Goal: Task Accomplishment & Management: Use online tool/utility

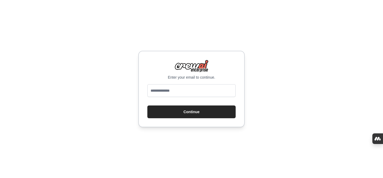
click at [162, 97] on div at bounding box center [191, 91] width 88 height 15
click at [164, 91] on input "email" at bounding box center [191, 90] width 88 height 13
type input "**********"
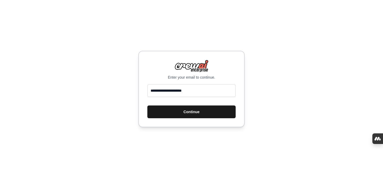
click at [180, 111] on button "Continue" at bounding box center [191, 112] width 88 height 13
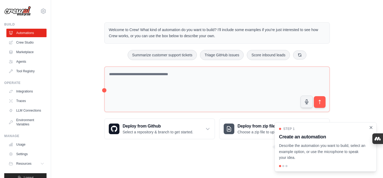
click at [372, 128] on icon "Close walkthrough" at bounding box center [370, 127] width 5 height 5
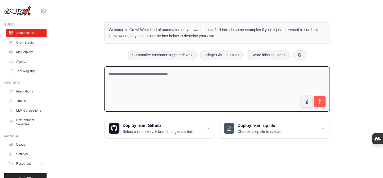
click at [181, 87] on textarea at bounding box center [216, 88] width 225 height 45
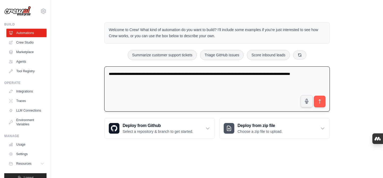
click at [316, 74] on textarea "**********" at bounding box center [216, 88] width 225 height 45
click at [179, 83] on textarea "**********" at bounding box center [216, 88] width 225 height 45
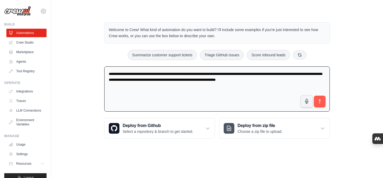
type textarea "**********"
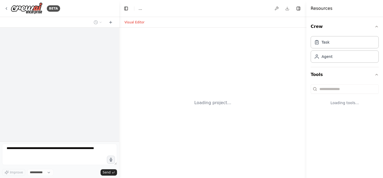
select select "****"
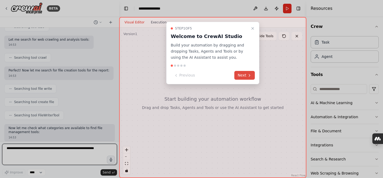
scroll to position [204, 0]
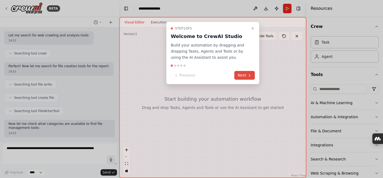
click at [241, 78] on button "Next" at bounding box center [244, 75] width 20 height 9
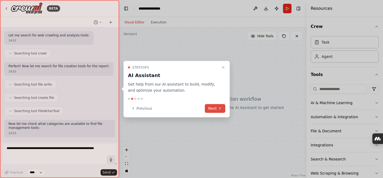
click at [215, 112] on button "Next" at bounding box center [215, 108] width 20 height 9
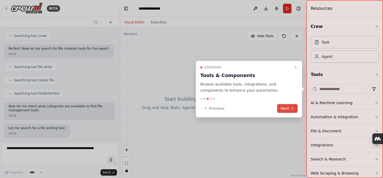
scroll to position [249, 0]
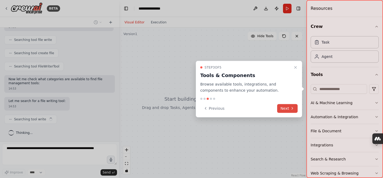
click at [293, 108] on icon at bounding box center [292, 108] width 4 height 4
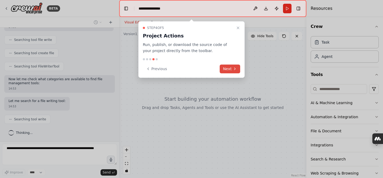
click at [226, 71] on button "Next" at bounding box center [230, 69] width 20 height 9
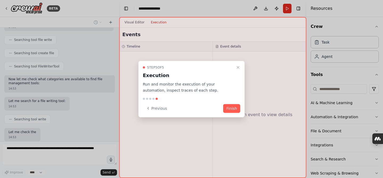
scroll to position [280, 0]
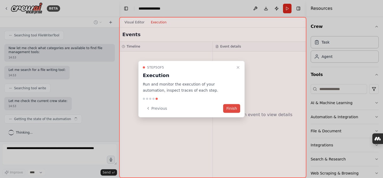
click at [226, 109] on button "Finish" at bounding box center [231, 108] width 17 height 9
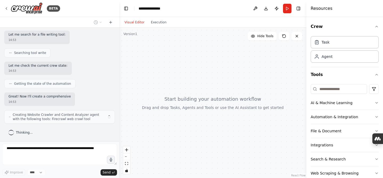
scroll to position [319, 0]
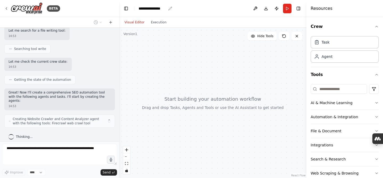
click at [154, 7] on div "**********" at bounding box center [151, 8] width 27 height 5
click at [154, 7] on div "**********" at bounding box center [158, 8] width 40 height 5
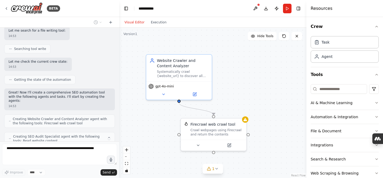
scroll to position [337, 0]
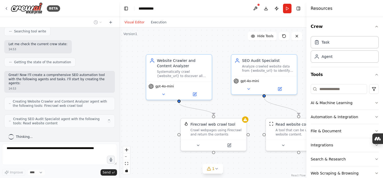
click at [186, 8] on header "**********" at bounding box center [212, 8] width 187 height 17
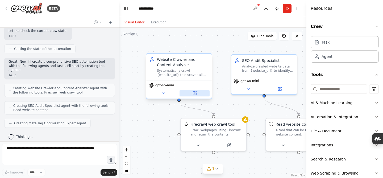
scroll to position [363, 0]
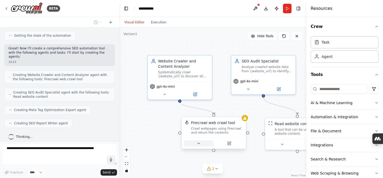
click at [198, 142] on icon at bounding box center [198, 143] width 4 height 4
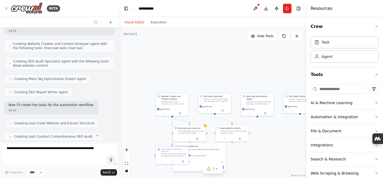
scroll to position [408, 0]
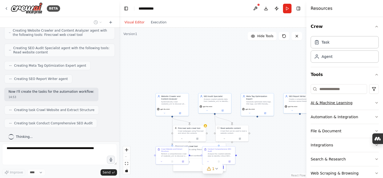
click at [373, 101] on button "AI & Machine Learning" at bounding box center [344, 103] width 68 height 14
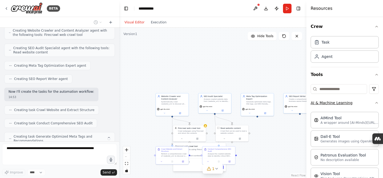
scroll to position [425, 0]
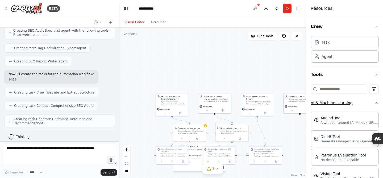
click at [373, 101] on button "AI & Machine Learning" at bounding box center [344, 103] width 68 height 14
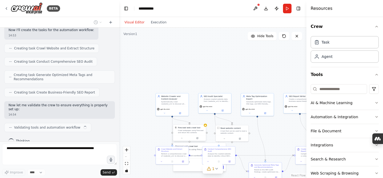
scroll to position [474, 0]
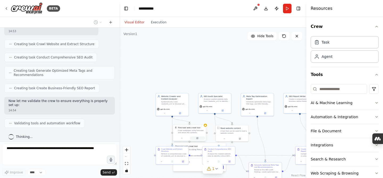
click at [199, 138] on button at bounding box center [197, 138] width 15 height 3
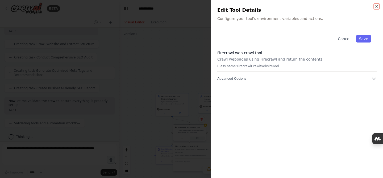
scroll to position [505, 0]
click at [368, 82] on div "Cancel Save Firecrawl web crawl tool Crawl webpages using Firecrawl and return …" at bounding box center [296, 101] width 159 height 142
click at [373, 77] on icon "button" at bounding box center [373, 78] width 5 height 5
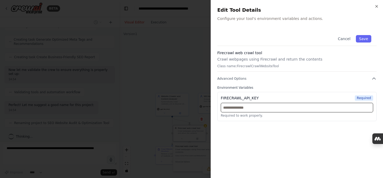
click at [255, 107] on input "text" at bounding box center [297, 108] width 152 height 10
click at [273, 103] on input "text" at bounding box center [297, 108] width 152 height 10
paste input "**********"
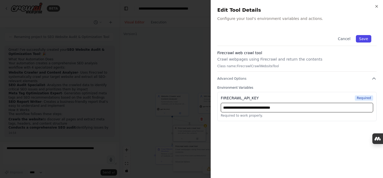
type input "**********"
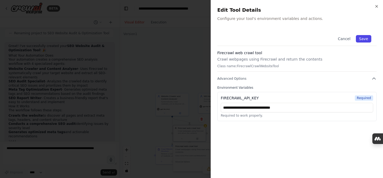
click at [365, 37] on button "Save" at bounding box center [363, 38] width 15 height 7
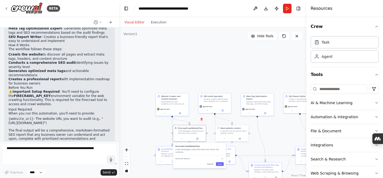
scroll to position [656, 0]
click at [221, 162] on button "Save" at bounding box center [220, 164] width 8 height 4
click at [301, 10] on button "Toggle Right Sidebar" at bounding box center [297, 8] width 7 height 7
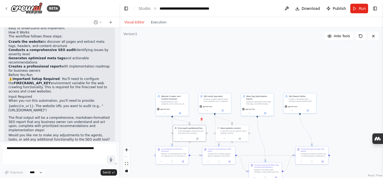
scroll to position [672, 0]
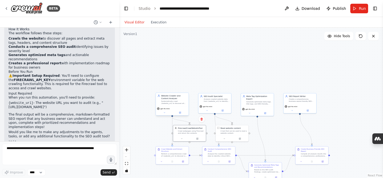
click at [174, 101] on div "Systematically crawl {website_url} to discover all pages, extract content, and …" at bounding box center [174, 102] width 26 height 4
click at [166, 113] on button at bounding box center [164, 112] width 15 height 3
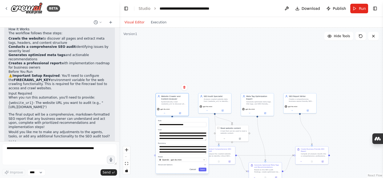
click at [195, 169] on button "Cancel" at bounding box center [193, 170] width 10 height 4
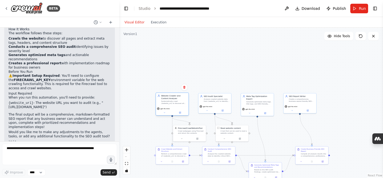
click at [180, 115] on div "gpt-4o-mini" at bounding box center [172, 110] width 33 height 9
click at [180, 112] on icon at bounding box center [180, 113] width 2 height 2
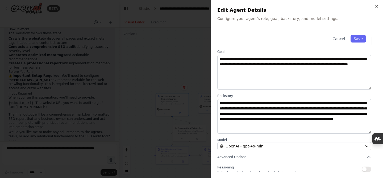
scroll to position [0, 0]
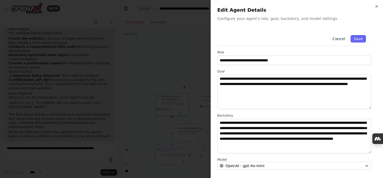
click at [339, 37] on button "Cancel" at bounding box center [338, 38] width 19 height 7
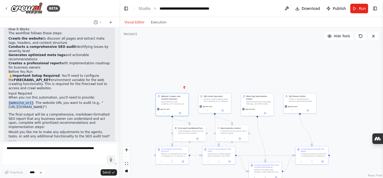
drag, startPoint x: 34, startPoint y: 96, endPoint x: 6, endPoint y: 96, distance: 27.6
click at [6, 96] on div "Great! I've successfully created your SEO Website Audit & Optimization Tool ! 🎉…" at bounding box center [59, 55] width 111 height 181
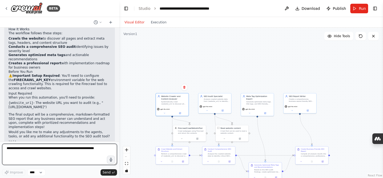
click at [25, 147] on textarea at bounding box center [59, 154] width 115 height 21
paste textarea "**********"
click at [25, 147] on textarea "**********" at bounding box center [59, 154] width 115 height 21
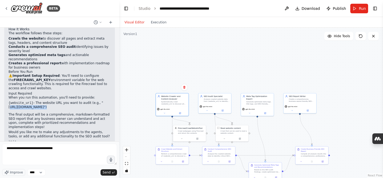
drag, startPoint x: 41, startPoint y: 98, endPoint x: 10, endPoint y: 99, distance: 31.6
click at [10, 101] on li "{website_url} - The website URL you want to audit (e.g., "https://example.com")" at bounding box center [60, 105] width 102 height 9
copy li "https://example.com"
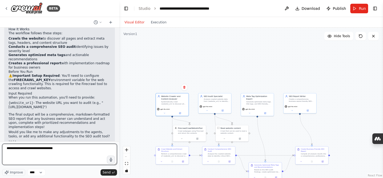
click at [26, 148] on textarea "**********" at bounding box center [59, 154] width 115 height 21
paste textarea
click at [21, 147] on textarea "**********" at bounding box center [59, 154] width 115 height 21
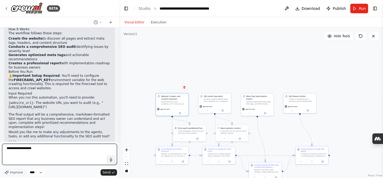
click at [21, 147] on textarea "**********" at bounding box center [59, 154] width 115 height 21
drag, startPoint x: 51, startPoint y: 152, endPoint x: 15, endPoint y: 150, distance: 35.7
click at [15, 150] on textarea "**********" at bounding box center [59, 154] width 115 height 21
paste textarea "****"
type textarea "**********"
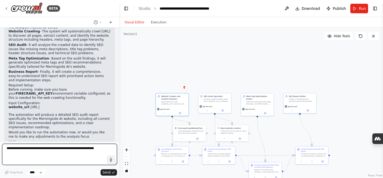
scroll to position [849, 0]
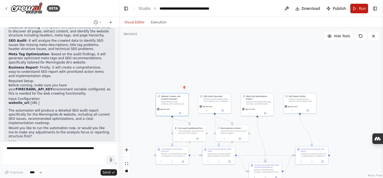
click at [360, 9] on span "Run" at bounding box center [362, 8] width 7 height 5
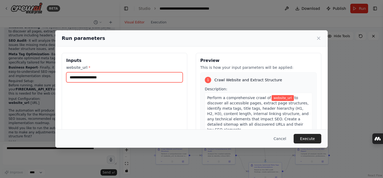
click at [118, 79] on input "website_url *" at bounding box center [124, 77] width 116 height 10
paste input "**********"
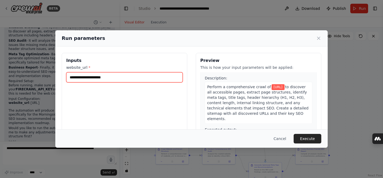
scroll to position [11, 0]
type input "**********"
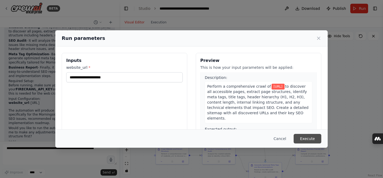
click at [310, 140] on button "Execute" at bounding box center [307, 139] width 28 height 10
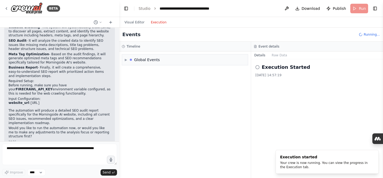
click at [153, 23] on button "Execution" at bounding box center [159, 22] width 22 height 6
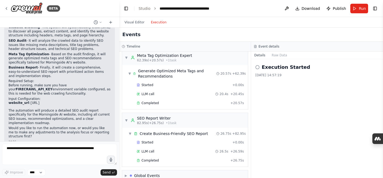
scroll to position [1059, 0]
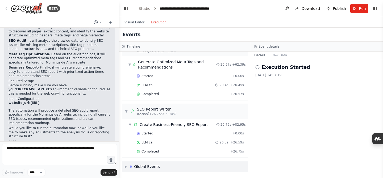
click at [127, 166] on span "▶" at bounding box center [126, 167] width 2 height 4
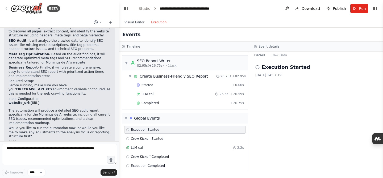
click at [270, 68] on h2 "Execution Started" at bounding box center [286, 67] width 48 height 7
click at [278, 56] on button "Raw Data" at bounding box center [279, 55] width 22 height 7
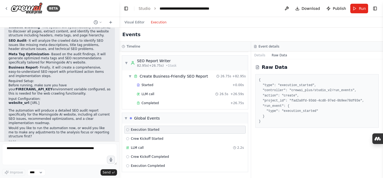
click at [132, 25] on div "Visual Editor Execution" at bounding box center [145, 22] width 48 height 11
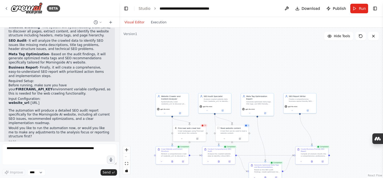
click at [134, 22] on button "Visual Editor" at bounding box center [134, 22] width 26 height 6
click at [311, 162] on icon at bounding box center [312, 161] width 2 height 2
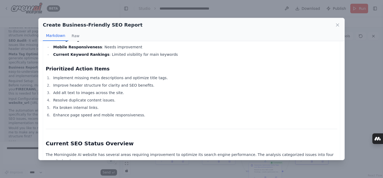
scroll to position [70, 0]
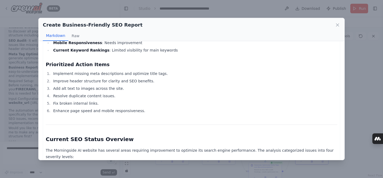
click at [112, 74] on li "Implement missing meta descriptions and optimize title tags." at bounding box center [194, 73] width 285 height 6
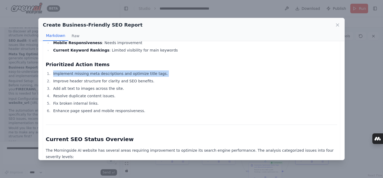
click at [112, 74] on li "Implement missing meta descriptions and optimize title tags." at bounding box center [194, 73] width 285 height 6
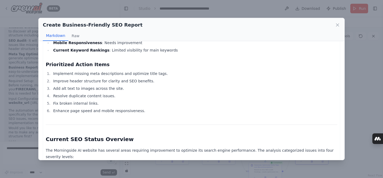
click at [134, 92] on ol "Implement missing meta descriptions and optimize title tags. Improve header str…" at bounding box center [191, 92] width 291 height 44
click at [103, 82] on li "Improve header structure for clarity and SEO benefits." at bounding box center [194, 81] width 285 height 6
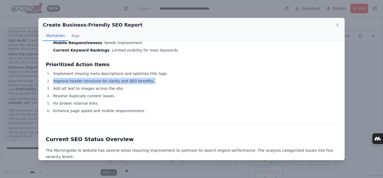
click at [103, 82] on li "Improve header structure for clarity and SEO benefits." at bounding box center [194, 81] width 285 height 6
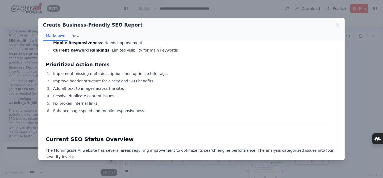
click at [155, 112] on li "Enhance page speed and mobile responsiveness." at bounding box center [194, 111] width 285 height 6
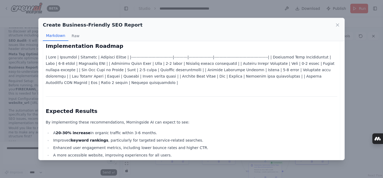
scroll to position [1096, 0]
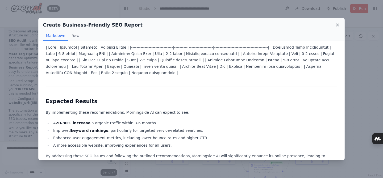
click at [339, 25] on icon at bounding box center [337, 24] width 5 height 5
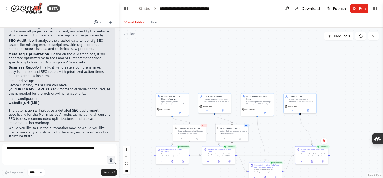
click at [193, 48] on div ".deletable-edge-delete-btn { width: 20px; height: 20px; border: 0px solid #ffff…" at bounding box center [251, 103] width 264 height 150
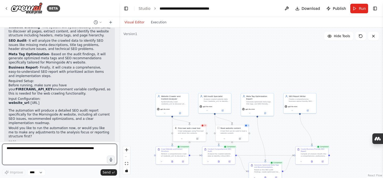
click at [41, 153] on textarea at bounding box center [59, 154] width 115 height 21
type textarea "**********"
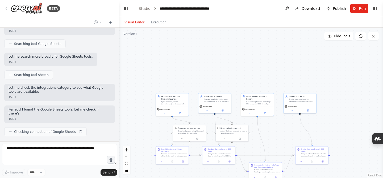
scroll to position [1021, 0]
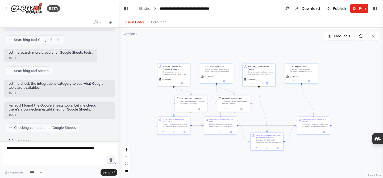
drag, startPoint x: 231, startPoint y: 59, endPoint x: 232, endPoint y: 27, distance: 32.7
click at [233, 28] on div ".deletable-edge-delete-btn { width: 20px; height: 20px; border: 0px solid #ffff…" at bounding box center [251, 103] width 264 height 150
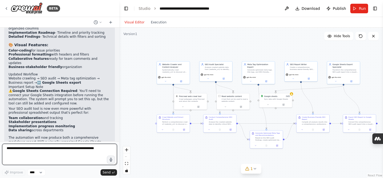
scroll to position [1308, 0]
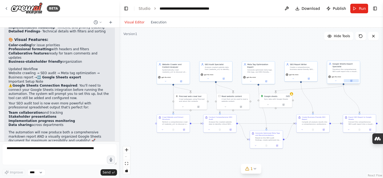
click at [352, 81] on button at bounding box center [351, 80] width 15 height 3
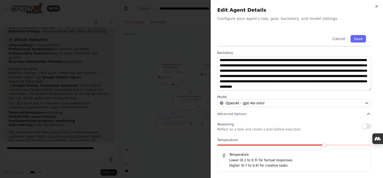
scroll to position [5, 0]
click at [293, 111] on div "**********" at bounding box center [296, 69] width 159 height 205
click at [367, 113] on icon "button" at bounding box center [368, 113] width 5 height 5
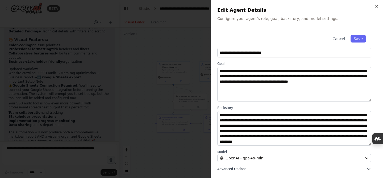
click at [368, 169] on icon "button" at bounding box center [368, 168] width 5 height 5
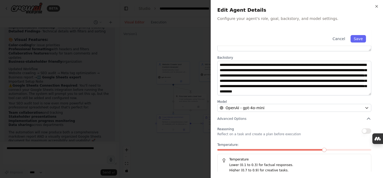
scroll to position [0, 0]
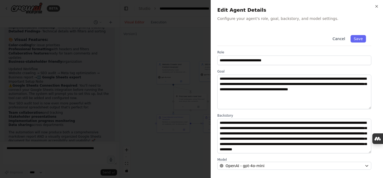
click at [335, 38] on button "Cancel" at bounding box center [338, 38] width 19 height 7
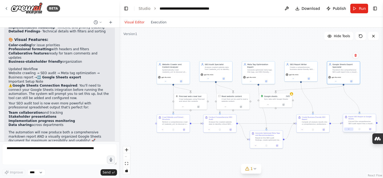
click at [351, 129] on button at bounding box center [348, 129] width 9 height 3
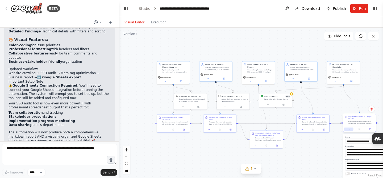
click at [351, 129] on button at bounding box center [348, 129] width 9 height 3
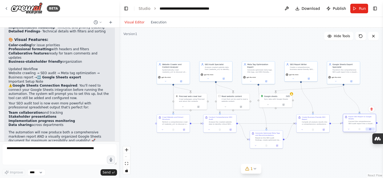
click at [372, 129] on button at bounding box center [369, 129] width 9 height 3
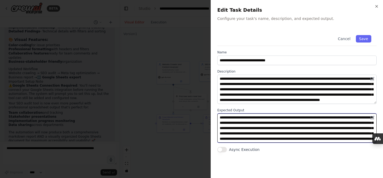
click at [313, 121] on textarea "**********" at bounding box center [296, 127] width 159 height 29
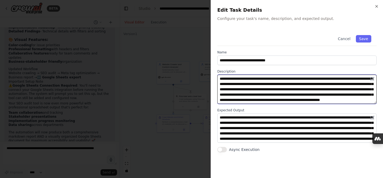
click at [316, 82] on textarea "**********" at bounding box center [296, 89] width 159 height 29
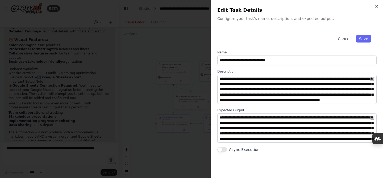
click at [222, 149] on button "Async Execution" at bounding box center [222, 149] width 10 height 5
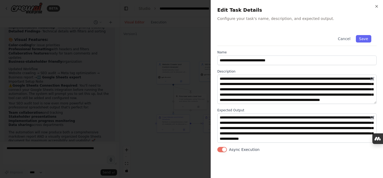
click at [223, 149] on button "Async Execution" at bounding box center [222, 149] width 10 height 5
click at [378, 7] on icon "button" at bounding box center [376, 6] width 4 height 4
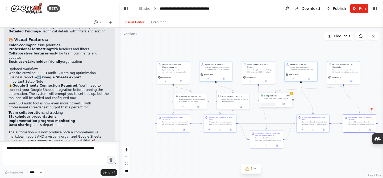
click at [268, 105] on icon at bounding box center [268, 104] width 2 height 2
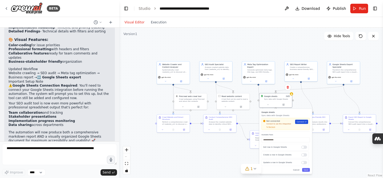
click at [298, 121] on span "Connect" at bounding box center [301, 121] width 8 height 3
click at [273, 127] on span "Recheck" at bounding box center [271, 127] width 7 height 2
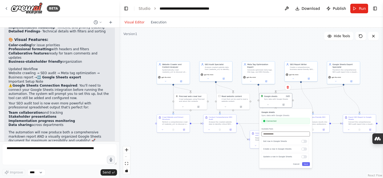
click at [272, 135] on input "text" at bounding box center [285, 134] width 48 height 5
click at [303, 142] on div at bounding box center [304, 141] width 6 height 3
click at [281, 134] on input "text" at bounding box center [287, 134] width 48 height 5
click at [306, 164] on button "Save" at bounding box center [307, 164] width 8 height 4
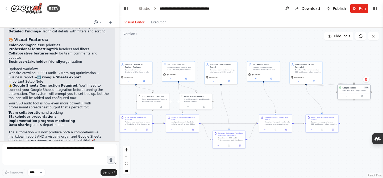
drag, startPoint x: 275, startPoint y: 98, endPoint x: 350, endPoint y: 90, distance: 76.2
click at [350, 90] on div "Sync data with Google Sheets" at bounding box center [355, 91] width 26 height 2
click at [187, 153] on div ".deletable-edge-delete-btn { width: 20px; height: 20px; border: 0px solid #ffff…" at bounding box center [251, 103] width 264 height 150
click at [348, 97] on button at bounding box center [347, 96] width 15 height 3
click at [363, 97] on icon at bounding box center [363, 96] width 1 height 1
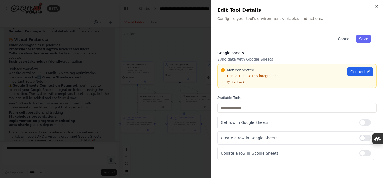
click at [242, 82] on span "Recheck" at bounding box center [237, 82] width 13 height 4
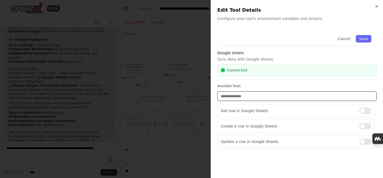
click at [255, 94] on input "text" at bounding box center [296, 96] width 159 height 10
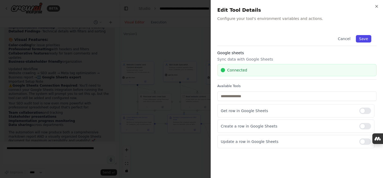
click at [366, 37] on button "Save" at bounding box center [363, 38] width 15 height 7
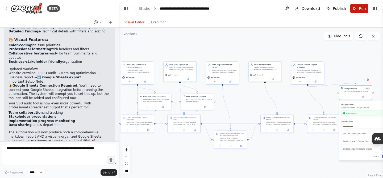
click at [360, 7] on span "Run" at bounding box center [362, 8] width 7 height 5
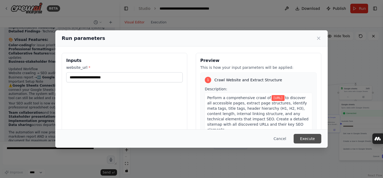
click at [306, 140] on button "Execute" at bounding box center [307, 139] width 28 height 10
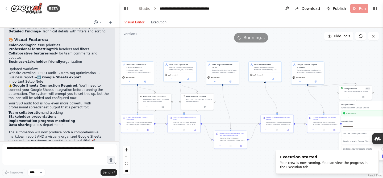
click at [159, 24] on button "Execution" at bounding box center [159, 22] width 22 height 6
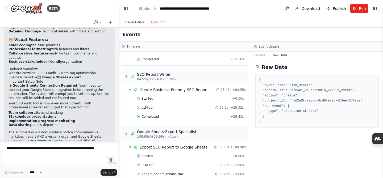
scroll to position [1345, 0]
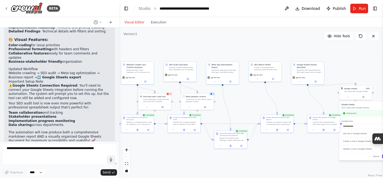
click at [134, 23] on button "Visual Editor" at bounding box center [134, 22] width 26 height 6
click at [160, 20] on button "Execution" at bounding box center [159, 22] width 22 height 6
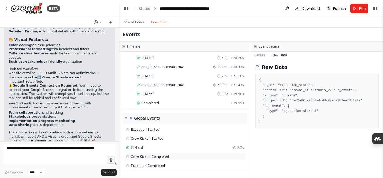
click at [148, 158] on span "Crew Kickoff Completed" at bounding box center [150, 157] width 38 height 4
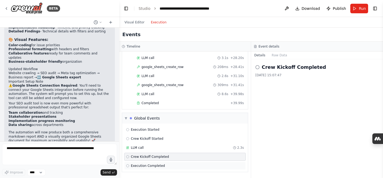
click at [146, 168] on span "Execution Completed" at bounding box center [148, 166] width 34 height 4
click at [284, 54] on button "Raw Data" at bounding box center [279, 55] width 22 height 7
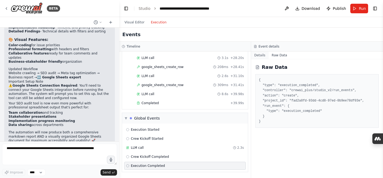
click at [264, 54] on button "Details" at bounding box center [260, 55] width 18 height 7
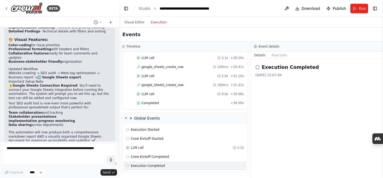
scroll to position [1292, 0]
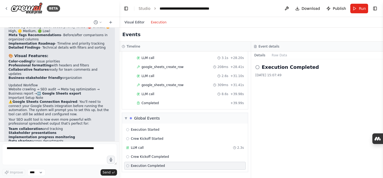
click at [137, 22] on button "Visual Editor" at bounding box center [134, 22] width 26 height 6
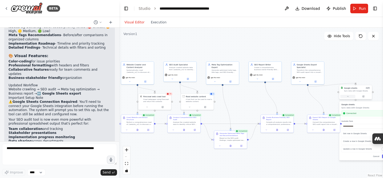
click at [348, 97] on icon at bounding box center [348, 96] width 2 height 2
click at [365, 97] on button at bounding box center [363, 96] width 15 height 3
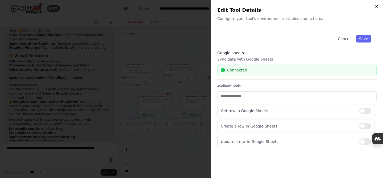
click at [375, 5] on icon "button" at bounding box center [376, 6] width 2 height 2
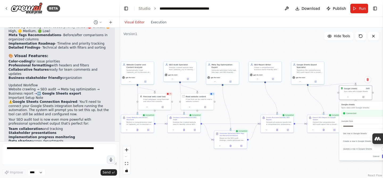
scroll to position [1308, 0]
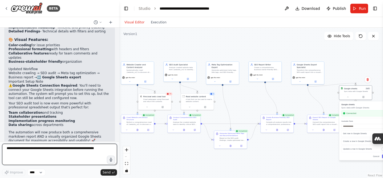
click at [40, 153] on textarea at bounding box center [59, 154] width 115 height 21
type textarea "**********"
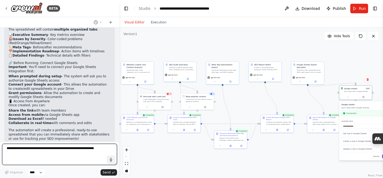
scroll to position [1561, 0]
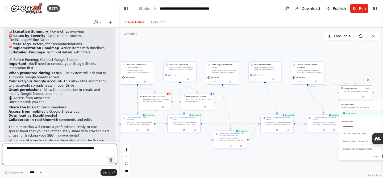
click at [32, 148] on textarea at bounding box center [59, 154] width 115 height 21
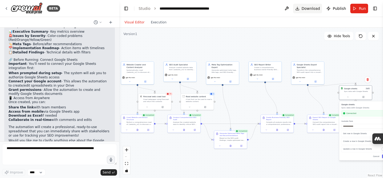
click at [310, 9] on span "Download" at bounding box center [310, 8] width 19 height 5
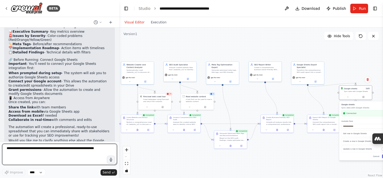
click at [34, 146] on textarea at bounding box center [59, 154] width 115 height 21
type textarea "**********"
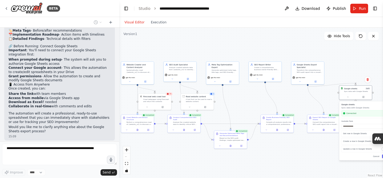
scroll to position [1592, 0]
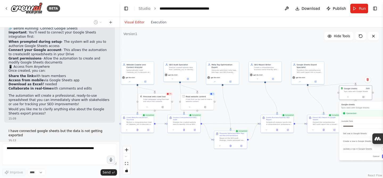
click at [38, 112] on div "I want to build a automation tool which can crawl a website, check its urls for…" at bounding box center [59, 85] width 119 height 114
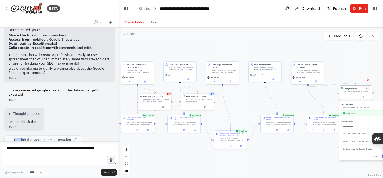
click at [38, 112] on div "I want to build a automation tool which can crawl a website, check its urls for…" at bounding box center [59, 85] width 119 height 114
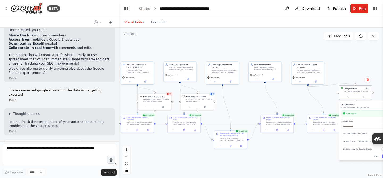
scroll to position [1637, 0]
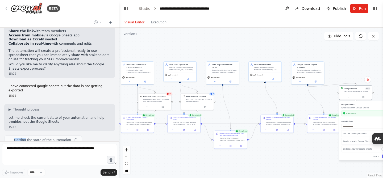
click at [35, 110] on div at bounding box center [35, 110] width 0 height 0
click at [92, 107] on div "▶ Thought process" at bounding box center [60, 109] width 102 height 4
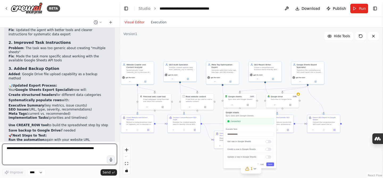
scroll to position [2063, 0]
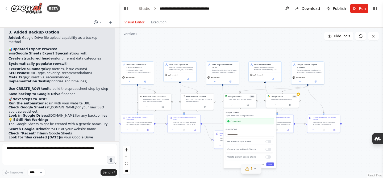
click at [255, 169] on icon at bounding box center [254, 169] width 4 height 4
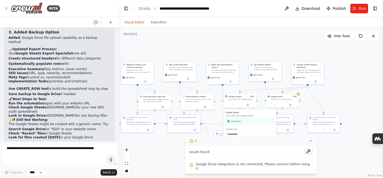
click at [304, 155] on button at bounding box center [308, 151] width 9 height 6
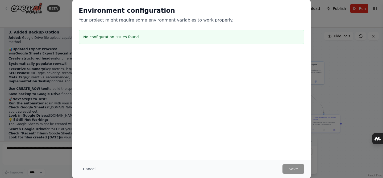
click at [127, 20] on p "Your project might require some environment variables to work properly." at bounding box center [191, 20] width 225 height 6
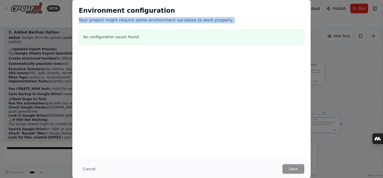
click at [127, 20] on p "Your project might require some environment variables to work properly." at bounding box center [191, 20] width 225 height 6
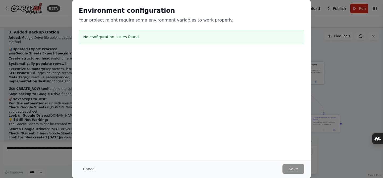
click at [326, 61] on div "Environment configuration Your project might require some environment variables…" at bounding box center [191, 89] width 383 height 178
click at [330, 44] on div "Environment configuration Your project might require some environment variables…" at bounding box center [191, 89] width 383 height 178
click at [92, 171] on button "Cancel" at bounding box center [89, 169] width 21 height 10
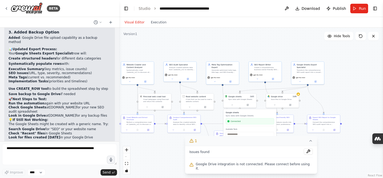
click at [276, 40] on div ".deletable-edge-delete-btn { width: 20px; height: 20px; border: 0px solid #ffff…" at bounding box center [251, 103] width 264 height 150
click at [279, 104] on button at bounding box center [274, 104] width 15 height 3
click at [309, 121] on span "Connect" at bounding box center [307, 122] width 8 height 3
click at [280, 128] on span "Recheck" at bounding box center [278, 127] width 7 height 2
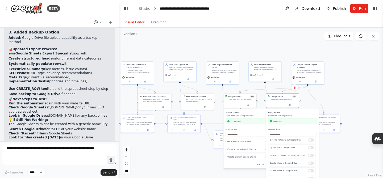
scroll to position [0, 0]
click at [311, 142] on div at bounding box center [311, 141] width 6 height 3
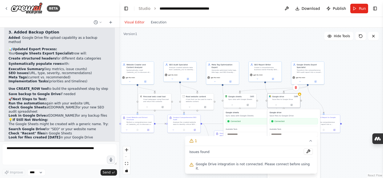
click at [309, 114] on h3 "Google drive" at bounding box center [293, 112] width 48 height 3
click at [335, 92] on div ".deletable-edge-delete-btn { width: 20px; height: 20px; border: 0px solid #ffff…" at bounding box center [251, 103] width 264 height 150
click at [297, 97] on span "1 of 9" at bounding box center [295, 96] width 5 height 3
click at [290, 105] on button at bounding box center [291, 104] width 15 height 3
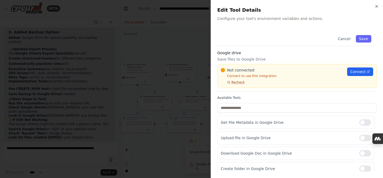
click at [237, 83] on span "Recheck" at bounding box center [237, 82] width 13 height 4
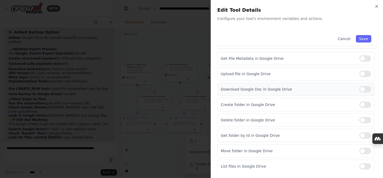
scroll to position [69, 0]
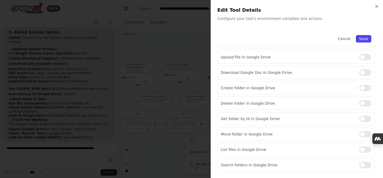
click at [366, 40] on button "Save" at bounding box center [363, 38] width 15 height 7
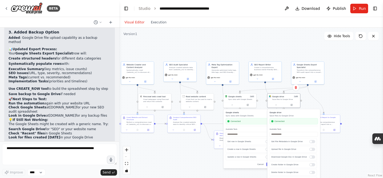
click at [371, 83] on div ".deletable-edge-delete-btn { width: 20px; height: 20px; border: 0px solid #ffff…" at bounding box center [251, 103] width 264 height 150
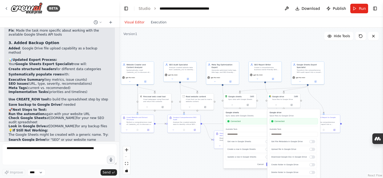
scroll to position [2063, 0]
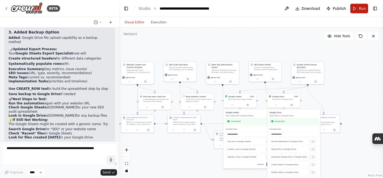
click at [355, 12] on button "Run" at bounding box center [359, 9] width 18 height 10
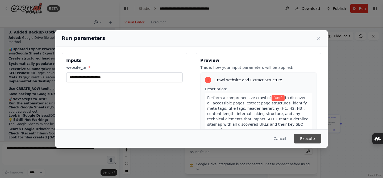
click at [308, 141] on button "Execute" at bounding box center [307, 139] width 28 height 10
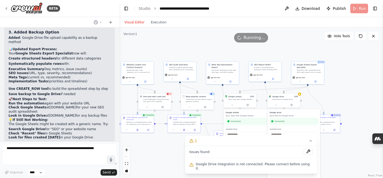
click at [177, 45] on div ".deletable-edge-delete-btn { width: 20px; height: 20px; border: 0px solid #ffff…" at bounding box center [251, 103] width 264 height 150
click at [308, 143] on icon at bounding box center [310, 141] width 4 height 4
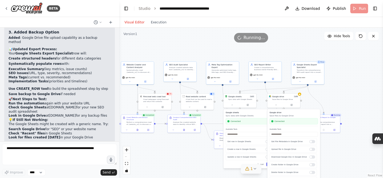
click at [364, 89] on div ".deletable-edge-delete-btn { width: 20px; height: 20px; border: 0px solid #ffff…" at bounding box center [251, 103] width 264 height 150
click at [331, 99] on div ".deletable-edge-delete-btn { width: 20px; height: 20px; border: 0px solid #ffff…" at bounding box center [251, 103] width 264 height 150
click at [284, 97] on div "Google drive 1 of 9" at bounding box center [285, 96] width 26 height 3
click at [276, 105] on icon at bounding box center [276, 105] width 2 height 2
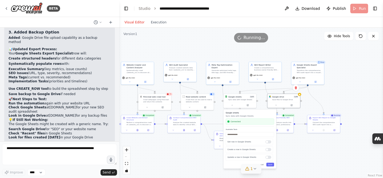
click at [256, 167] on icon at bounding box center [254, 169] width 4 height 4
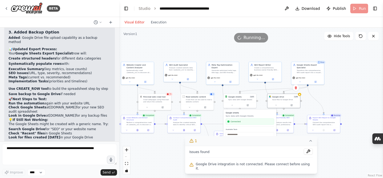
click at [242, 168] on span "Google Drive integration is not connected. Please connect before using it." at bounding box center [254, 166] width 117 height 9
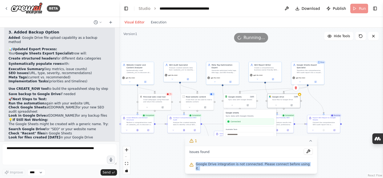
click at [242, 168] on span "Google Drive integration is not connected. Please connect before using it." at bounding box center [254, 166] width 117 height 9
click at [155, 20] on button "Execution" at bounding box center [159, 22] width 22 height 6
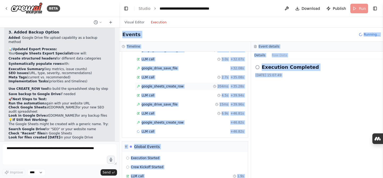
scroll to position [1349, 0]
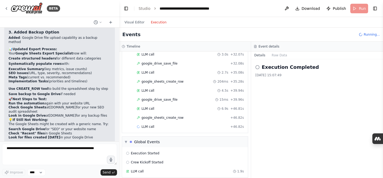
click at [300, 124] on div "Execution Completed 15/08/2025, 15:07:49" at bounding box center [317, 118] width 132 height 119
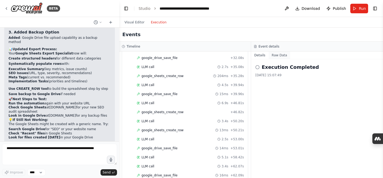
click at [277, 57] on button "Raw Data" at bounding box center [279, 55] width 22 height 7
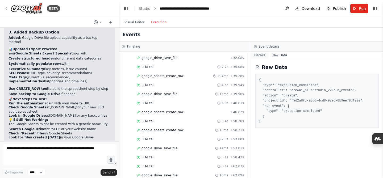
click at [266, 57] on button "Details" at bounding box center [260, 55] width 18 height 7
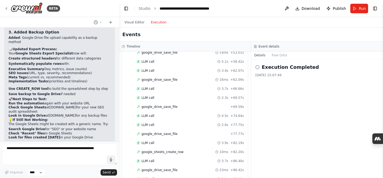
scroll to position [1598, 0]
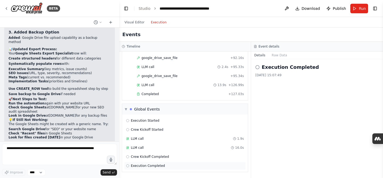
click at [136, 167] on span "Execution Completed" at bounding box center [148, 166] width 34 height 4
click at [136, 23] on button "Visual Editor" at bounding box center [134, 22] width 26 height 6
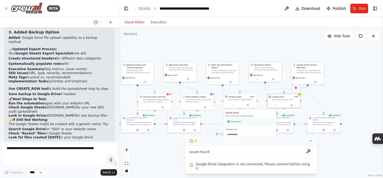
click at [353, 97] on div ".deletable-edge-delete-btn { width: 20px; height: 20px; border: 0px solid #ffff…" at bounding box center [251, 103] width 264 height 150
click at [284, 97] on div "Google drive 1 of 9" at bounding box center [285, 96] width 26 height 3
click at [277, 104] on button at bounding box center [275, 104] width 15 height 3
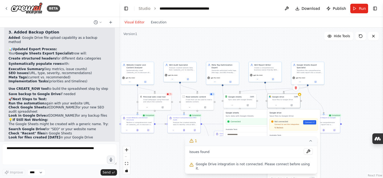
click at [281, 128] on span "Recheck" at bounding box center [279, 128] width 7 height 2
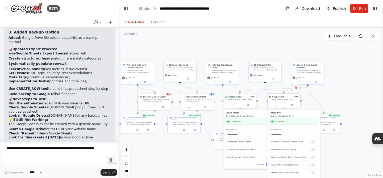
click at [356, 81] on div ".deletable-edge-delete-btn { width: 20px; height: 20px; border: 0px solid #ffff…" at bounding box center [251, 103] width 264 height 150
click at [370, 38] on button at bounding box center [373, 36] width 11 height 9
click at [251, 18] on div "Visual Editor Execution" at bounding box center [251, 22] width 264 height 11
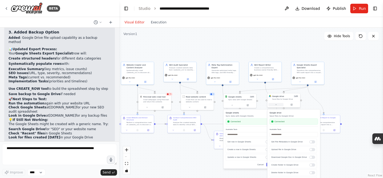
click at [277, 105] on button at bounding box center [275, 104] width 15 height 3
click at [232, 104] on icon at bounding box center [232, 105] width 2 height 2
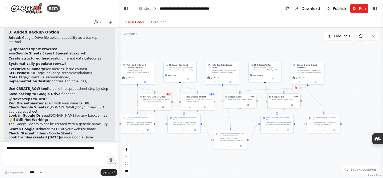
click at [255, 33] on div ".deletable-edge-delete-btn { width: 20px; height: 20px; border: 0px solid #ffff…" at bounding box center [251, 103] width 264 height 150
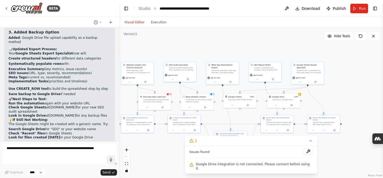
click at [227, 166] on span "Google Drive integration is not connected. Please connect before using it." at bounding box center [254, 166] width 117 height 9
click at [308, 143] on icon at bounding box center [310, 141] width 4 height 4
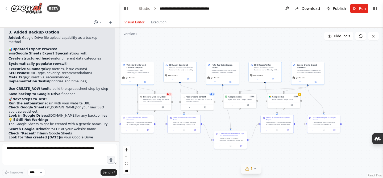
click at [253, 171] on button "1" at bounding box center [251, 169] width 20 height 10
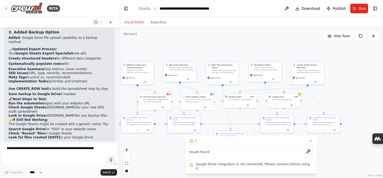
click at [304, 155] on button at bounding box center [308, 151] width 9 height 6
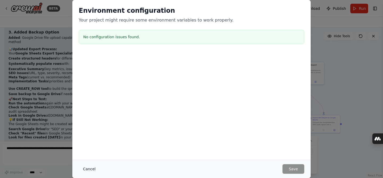
click at [93, 168] on button "Cancel" at bounding box center [89, 169] width 21 height 10
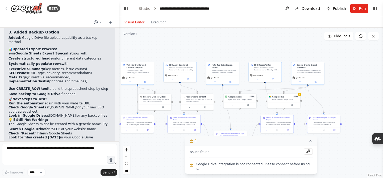
click at [308, 142] on button "1" at bounding box center [251, 141] width 132 height 10
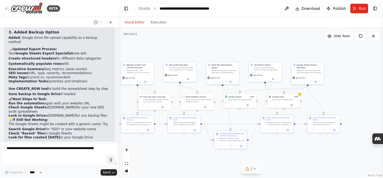
click at [254, 169] on icon at bounding box center [254, 169] width 4 height 4
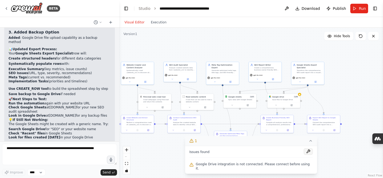
click at [304, 154] on button at bounding box center [308, 151] width 9 height 6
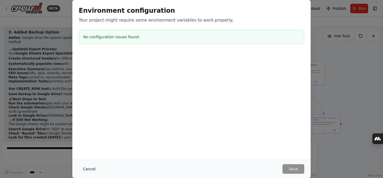
click at [89, 172] on button "Cancel" at bounding box center [89, 169] width 21 height 10
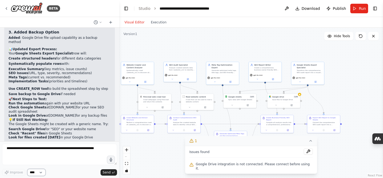
click at [40, 170] on select "****" at bounding box center [36, 172] width 18 height 7
click at [287, 9] on button at bounding box center [286, 9] width 9 height 10
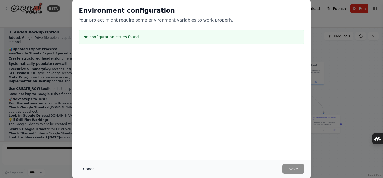
click at [83, 170] on button "Cancel" at bounding box center [89, 169] width 21 height 10
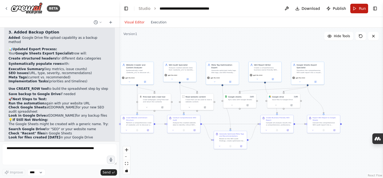
click at [356, 10] on button "Run" at bounding box center [359, 9] width 18 height 10
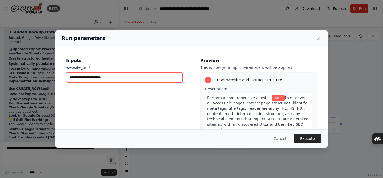
click at [129, 78] on input "**********" at bounding box center [124, 77] width 116 height 10
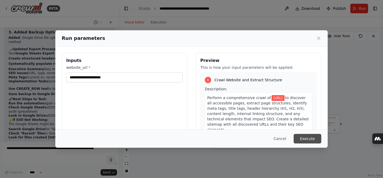
click at [302, 138] on button "Execute" at bounding box center [307, 139] width 28 height 10
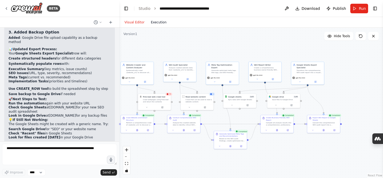
click at [165, 23] on button "Execution" at bounding box center [159, 22] width 22 height 6
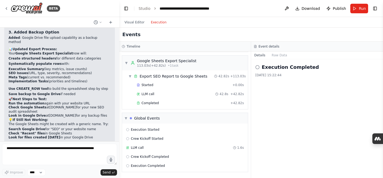
scroll to position [1156, 0]
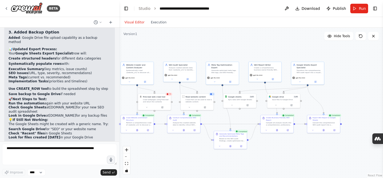
click at [138, 24] on button "Visual Editor" at bounding box center [134, 22] width 26 height 6
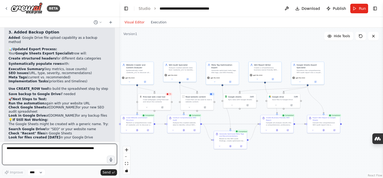
click at [22, 154] on textarea at bounding box center [59, 154] width 115 height 21
type textarea "**********"
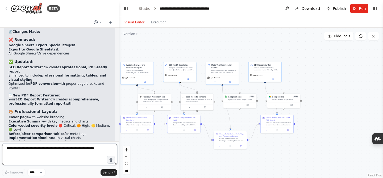
scroll to position [2632, 0]
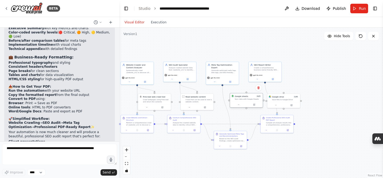
drag, startPoint x: 240, startPoint y: 98, endPoint x: 247, endPoint y: 98, distance: 7.2
click at [247, 98] on div "Google sheets 2 of 3 Sync data with Google Sheets" at bounding box center [248, 97] width 26 height 5
click at [258, 89] on icon at bounding box center [258, 87] width 3 height 3
click at [247, 87] on button "Confirm" at bounding box center [243, 88] width 19 height 6
drag, startPoint x: 290, startPoint y: 99, endPoint x: 326, endPoint y: 99, distance: 36.7
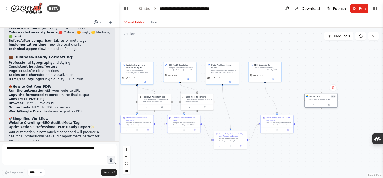
click at [326, 99] on div "Save files to Google Drive" at bounding box center [322, 99] width 26 height 2
click at [332, 87] on icon at bounding box center [333, 87] width 2 height 3
click at [318, 88] on button "Confirm" at bounding box center [317, 88] width 19 height 6
click at [272, 119] on div "Create Professional SEO Audit PDF Report" at bounding box center [279, 118] width 26 height 4
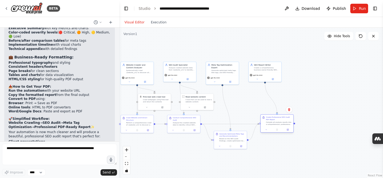
click at [276, 123] on div "Compile all analysis results into a comprehensive, professional SEO audit repor…" at bounding box center [279, 123] width 26 height 4
click at [264, 132] on div at bounding box center [276, 130] width 33 height 6
click at [266, 127] on div at bounding box center [276, 130] width 33 height 6
click at [266, 129] on icon at bounding box center [266, 130] width 2 height 2
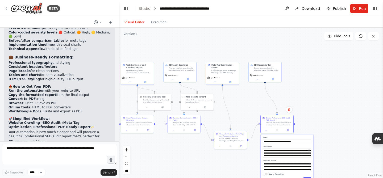
click at [319, 94] on div ".deletable-edge-delete-btn { width: 20px; height: 20px; border: 0px solid #ffff…" at bounding box center [251, 103] width 264 height 150
click at [202, 159] on div ".deletable-edge-delete-btn { width: 20px; height: 20px; border: 0px solid #ffff…" at bounding box center [251, 103] width 264 height 150
click at [341, 123] on div ".deletable-edge-delete-btn { width: 20px; height: 20px; border: 0px solid #ffff…" at bounding box center [251, 103] width 264 height 150
click at [267, 131] on button at bounding box center [266, 129] width 9 height 3
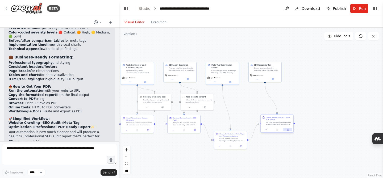
click at [289, 129] on button at bounding box center [287, 129] width 9 height 3
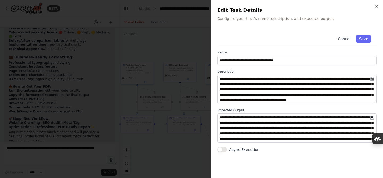
scroll to position [0, 0]
click at [341, 36] on button "Cancel" at bounding box center [343, 38] width 19 height 7
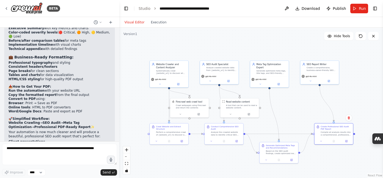
drag, startPoint x: 303, startPoint y: 96, endPoint x: 366, endPoint y: 97, distance: 63.3
click at [366, 97] on div ".deletable-edge-delete-btn { width: 20px; height: 20px; border: 0px solid #ffff…" at bounding box center [251, 103] width 264 height 150
click at [357, 96] on div ".deletable-edge-delete-btn { width: 20px; height: 20px; border: 0px solid #ffff…" at bounding box center [251, 103] width 264 height 150
click at [307, 140] on icon "Edge from 96ca018e-7294-4daa-9e9f-759cb3e4c914 to 6648b6b0-88b5-49eb-a0eb-748da…" at bounding box center [306, 142] width 12 height 19
drag, startPoint x: 320, startPoint y: 137, endPoint x: 322, endPoint y: 133, distance: 3.5
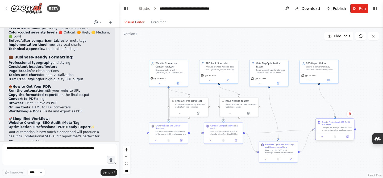
click at [322, 133] on div at bounding box center [334, 136] width 39 height 6
click at [364, 78] on div ".deletable-edge-delete-btn { width: 20px; height: 20px; border: 0px solid #ffff…" at bounding box center [251, 103] width 264 height 150
click at [162, 21] on button "Execution" at bounding box center [159, 22] width 22 height 6
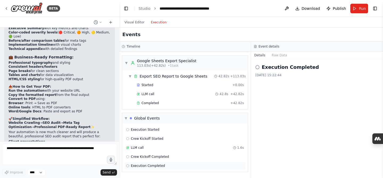
click at [154, 165] on span "Execution Completed" at bounding box center [148, 166] width 34 height 4
click at [276, 55] on button "Raw Data" at bounding box center [279, 55] width 22 height 7
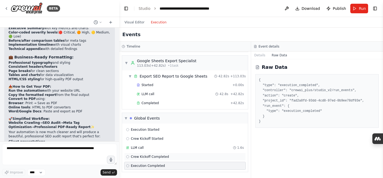
click at [144, 157] on span "Crew Kickoff Completed" at bounding box center [150, 157] width 38 height 4
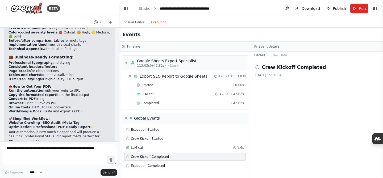
click at [142, 144] on div "Execution Started Crew Kickoff Started LLM call 1.6s Crew Kickoff Completed Exe…" at bounding box center [185, 148] width 126 height 48
click at [142, 146] on span "LLM call" at bounding box center [137, 148] width 13 height 4
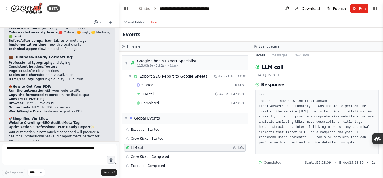
scroll to position [1, 0]
click at [285, 54] on button "Messages" at bounding box center [279, 55] width 22 height 7
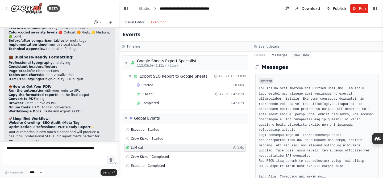
click at [298, 54] on button "Raw Data" at bounding box center [301, 55] width 22 height 7
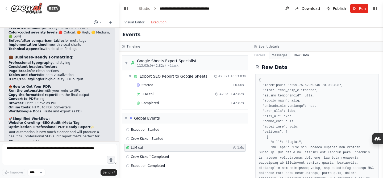
click at [284, 56] on button "Messages" at bounding box center [279, 55] width 22 height 7
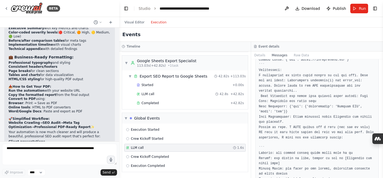
scroll to position [5920, 0]
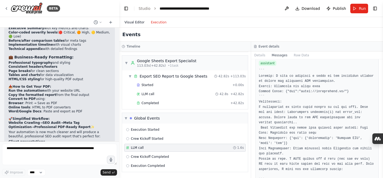
click at [139, 24] on button "Visual Editor" at bounding box center [134, 22] width 26 height 6
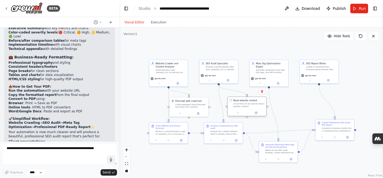
drag, startPoint x: 241, startPoint y: 102, endPoint x: 249, endPoint y: 103, distance: 8.3
click at [249, 103] on div "Read website content A tool that can be used to read a website content." at bounding box center [248, 103] width 31 height 9
click at [254, 33] on div ".deletable-edge-delete-btn { width: 20px; height: 20px; border: 0px solid #ffff…" at bounding box center [251, 103] width 264 height 150
click at [322, 136] on icon at bounding box center [321, 136] width 1 height 1
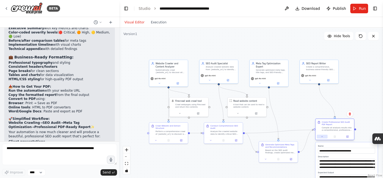
click at [322, 136] on icon at bounding box center [321, 136] width 1 height 1
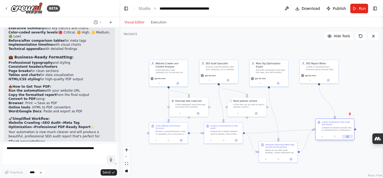
click at [347, 136] on icon at bounding box center [348, 137] width 2 height 2
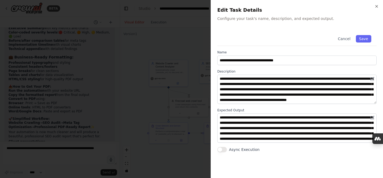
scroll to position [0, 0]
click at [344, 41] on button "Cancel" at bounding box center [343, 38] width 19 height 7
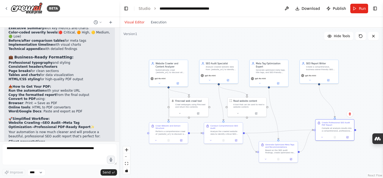
click at [272, 24] on div "Visual Editor Execution" at bounding box center [251, 22] width 264 height 11
click at [336, 37] on span "Hide Tools" at bounding box center [342, 36] width 16 height 4
click at [336, 37] on span "Show Tools" at bounding box center [341, 36] width 18 height 4
click at [237, 31] on div ".deletable-edge-delete-btn { width: 20px; height: 20px; border: 0px solid #ffff…" at bounding box center [251, 103] width 264 height 150
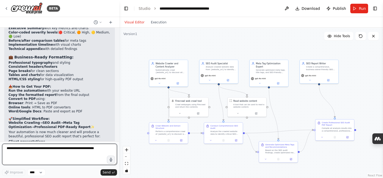
click at [30, 152] on textarea at bounding box center [59, 154] width 115 height 21
type textarea "***"
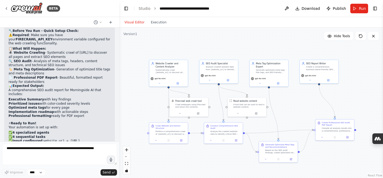
scroll to position [2817, 0]
click at [361, 9] on span "Run" at bounding box center [362, 8] width 7 height 5
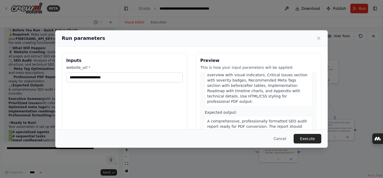
scroll to position [0, 0]
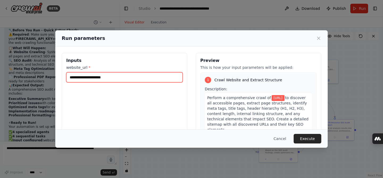
click at [103, 81] on input "**********" at bounding box center [124, 77] width 116 height 10
paste input "*****"
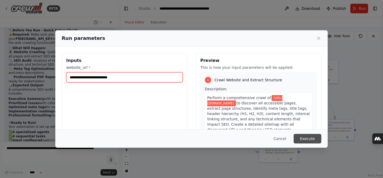
type input "**********"
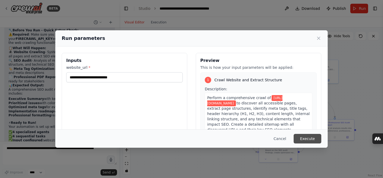
click at [305, 137] on button "Execute" at bounding box center [307, 139] width 28 height 10
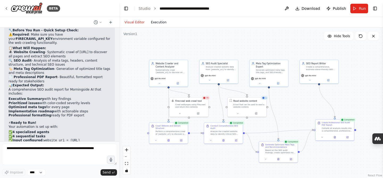
click at [163, 19] on button "Execution" at bounding box center [159, 22] width 22 height 6
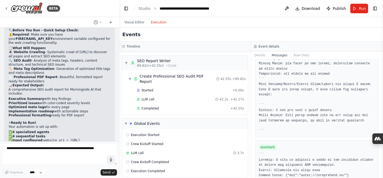
scroll to position [6046, 0]
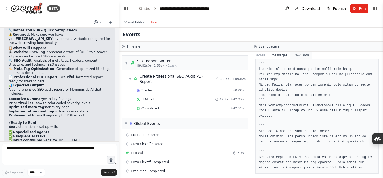
click at [298, 57] on button "Raw Data" at bounding box center [301, 55] width 22 height 7
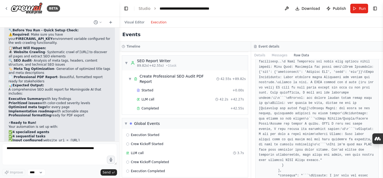
scroll to position [24943, 0]
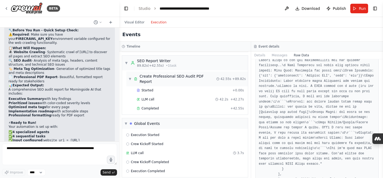
click at [195, 79] on div "▼ Create Professional SEO Audit PDF Report 42.55s + 89.82s" at bounding box center [186, 78] width 121 height 15
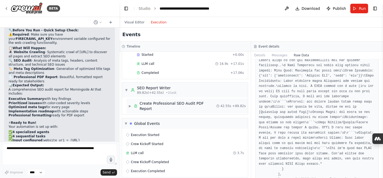
click at [165, 107] on div "▶ Create Professional SEO Audit PDF Report 42.55s + 89.82s" at bounding box center [186, 106] width 121 height 15
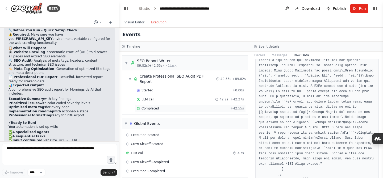
click at [147, 106] on span "Completed" at bounding box center [149, 108] width 17 height 4
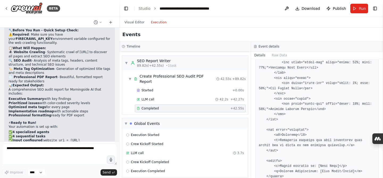
scroll to position [1518, 0]
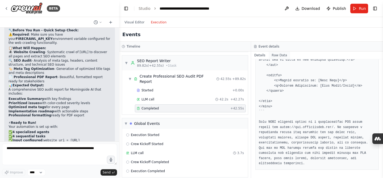
click at [286, 54] on button "Raw Data" at bounding box center [279, 55] width 22 height 7
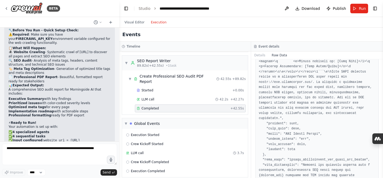
scroll to position [1039, 0]
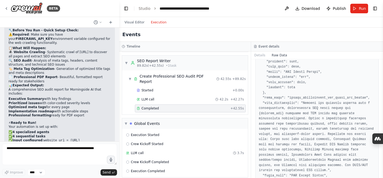
click at [149, 106] on span "Completed" at bounding box center [149, 108] width 17 height 4
click at [149, 95] on div "LLM call 42.2s + 42.27s" at bounding box center [190, 99] width 111 height 8
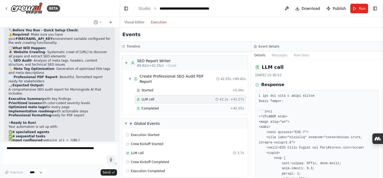
click at [152, 106] on span "Completed" at bounding box center [149, 108] width 17 height 4
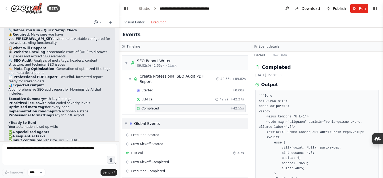
click at [150, 121] on div "Global Events" at bounding box center [147, 123] width 26 height 5
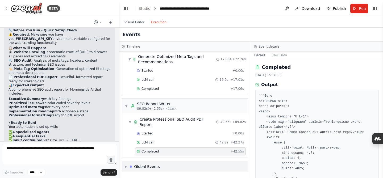
scroll to position [1050, 0]
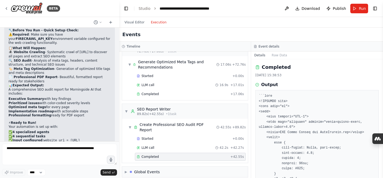
click at [154, 176] on div "▼ Website Crawler and Content Analyzer 5.04s (+53.98s) • 1 task ▼ Crawl Website…" at bounding box center [185, 115] width 132 height 127
click at [153, 172] on div "▼ Website Crawler and Content Analyzer 5.04s (+53.98s) • 1 task ▼ Crawl Website…" at bounding box center [185, 115] width 132 height 127
click at [152, 169] on div "Global Events" at bounding box center [147, 171] width 26 height 5
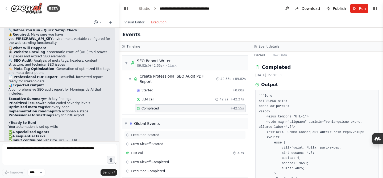
click at [157, 133] on span "Execution Started" at bounding box center [145, 135] width 28 height 4
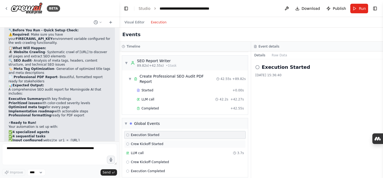
click at [156, 142] on span "Crew Kickoff Started" at bounding box center [147, 144] width 32 height 4
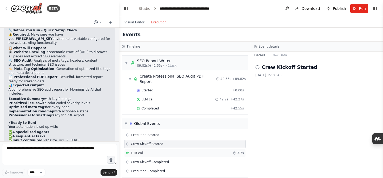
click at [144, 151] on div "LLM call 3.7s" at bounding box center [185, 153] width 118 height 4
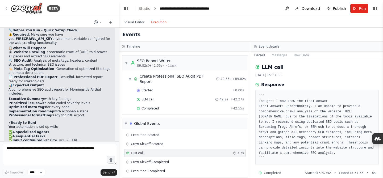
scroll to position [6, 0]
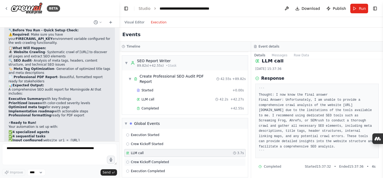
click at [141, 160] on span "Crew Kickoff Completed" at bounding box center [150, 162] width 38 height 4
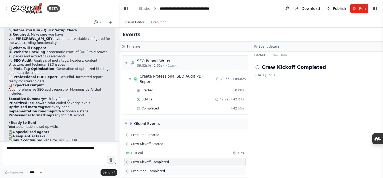
click at [144, 169] on span "Execution Completed" at bounding box center [148, 171] width 34 height 4
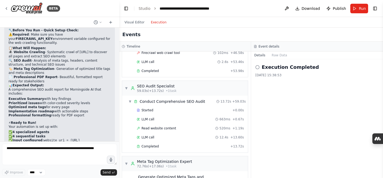
scroll to position [934, 0]
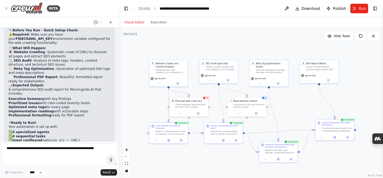
click at [140, 22] on button "Visual Editor" at bounding box center [134, 22] width 26 height 6
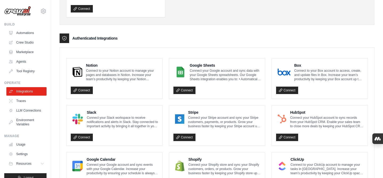
scroll to position [102, 0]
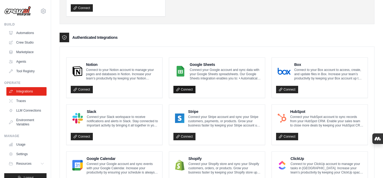
click at [183, 89] on link "Connect" at bounding box center [184, 89] width 22 height 7
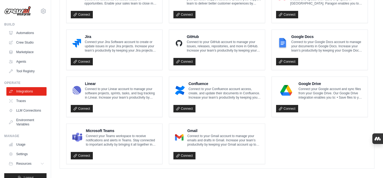
scroll to position [340, 0]
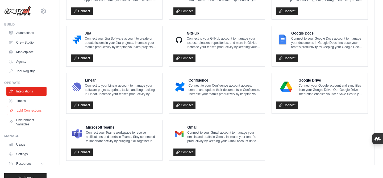
click at [33, 107] on link "LLM Connections" at bounding box center [27, 110] width 40 height 9
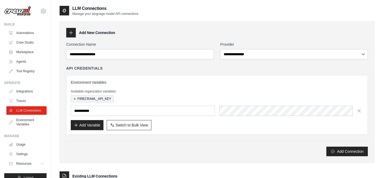
click at [98, 99] on button "FIRECRAWL_API_KEY" at bounding box center [92, 98] width 43 height 7
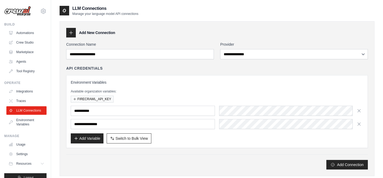
click at [190, 144] on div "**********" at bounding box center [216, 111] width 301 height 73
click at [96, 99] on button "FIRECRAWL_API_KEY" at bounding box center [92, 98] width 43 height 7
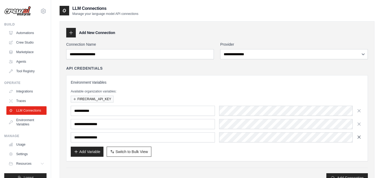
click at [359, 136] on icon "button" at bounding box center [358, 136] width 5 height 5
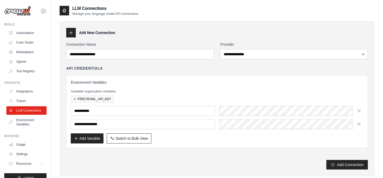
click at [213, 76] on div "**********" at bounding box center [216, 111] width 301 height 73
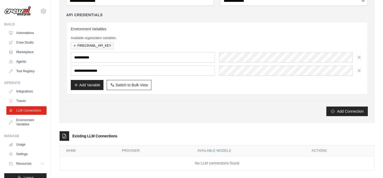
scroll to position [60, 0]
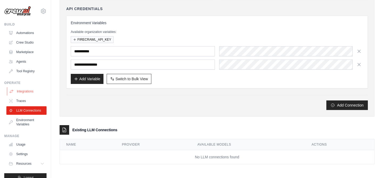
click at [25, 94] on link "Integrations" at bounding box center [27, 91] width 40 height 9
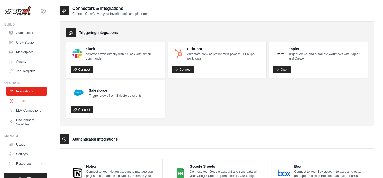
click at [23, 100] on link "Traces" at bounding box center [27, 101] width 40 height 9
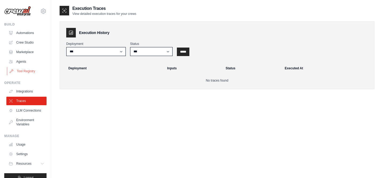
click at [26, 74] on link "Tool Registry" at bounding box center [27, 71] width 40 height 9
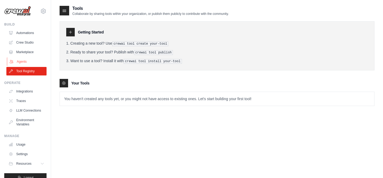
click at [27, 60] on link "Agents" at bounding box center [27, 61] width 40 height 9
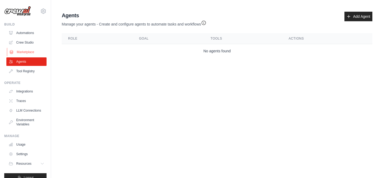
click at [31, 48] on link "Marketplace" at bounding box center [27, 52] width 40 height 9
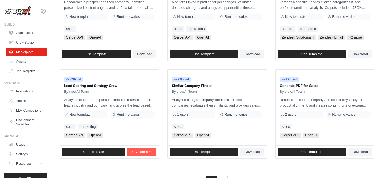
scroll to position [314, 0]
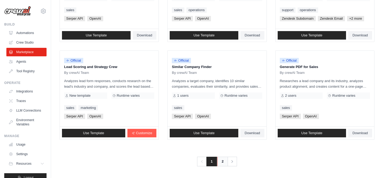
click at [219, 163] on link "2" at bounding box center [222, 162] width 11 height 10
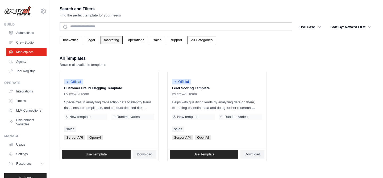
click at [110, 40] on link "marketing" at bounding box center [111, 40] width 22 height 8
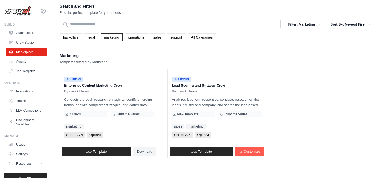
scroll to position [11, 0]
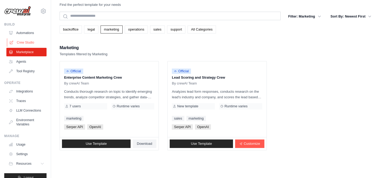
click at [27, 45] on link "Crew Studio" at bounding box center [27, 42] width 40 height 9
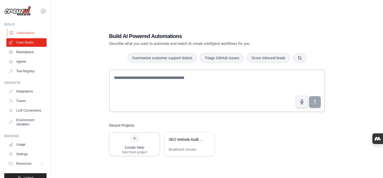
click at [26, 33] on link "Automations" at bounding box center [27, 33] width 40 height 9
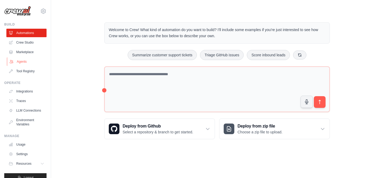
click at [28, 64] on link "Agents" at bounding box center [27, 61] width 40 height 9
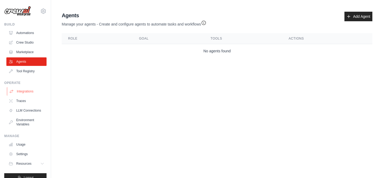
click at [20, 89] on link "Integrations" at bounding box center [27, 91] width 40 height 9
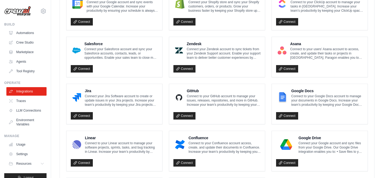
scroll to position [266, 0]
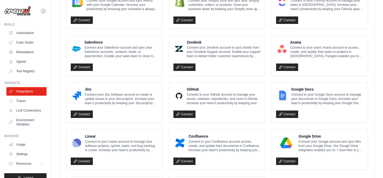
click at [288, 165] on div "Google Drive Connect your Google account and sync files from your Google Drive.…" at bounding box center [320, 149] width 96 height 40
click at [288, 162] on link "Connect" at bounding box center [287, 161] width 22 height 7
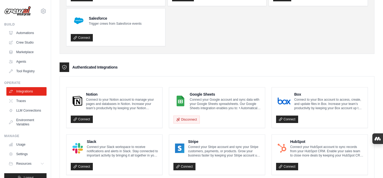
scroll to position [76, 0]
